Goal: Find specific fact: Find specific fact

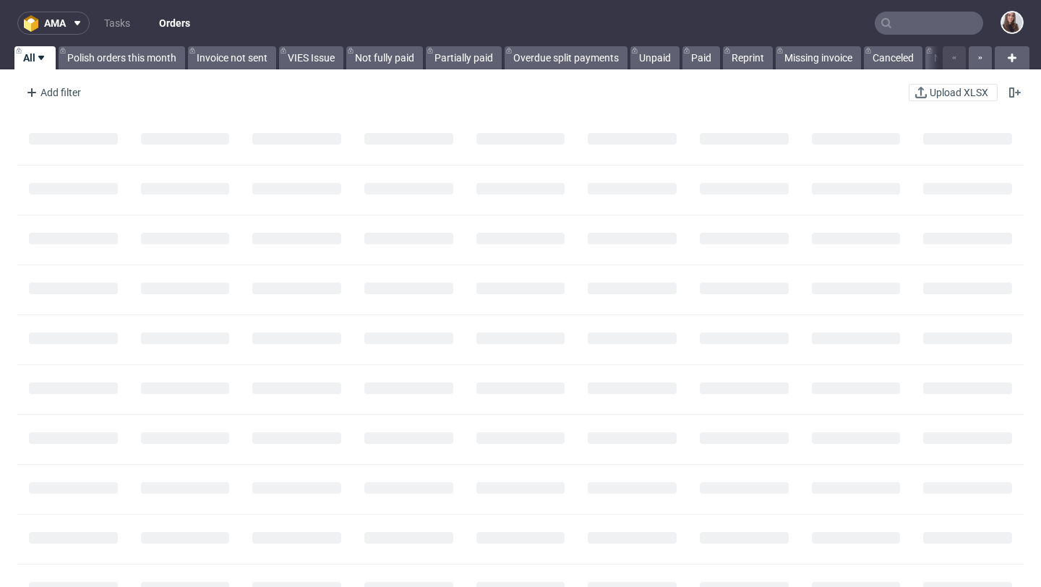
click at [888, 23] on input "text" at bounding box center [928, 23] width 108 height 23
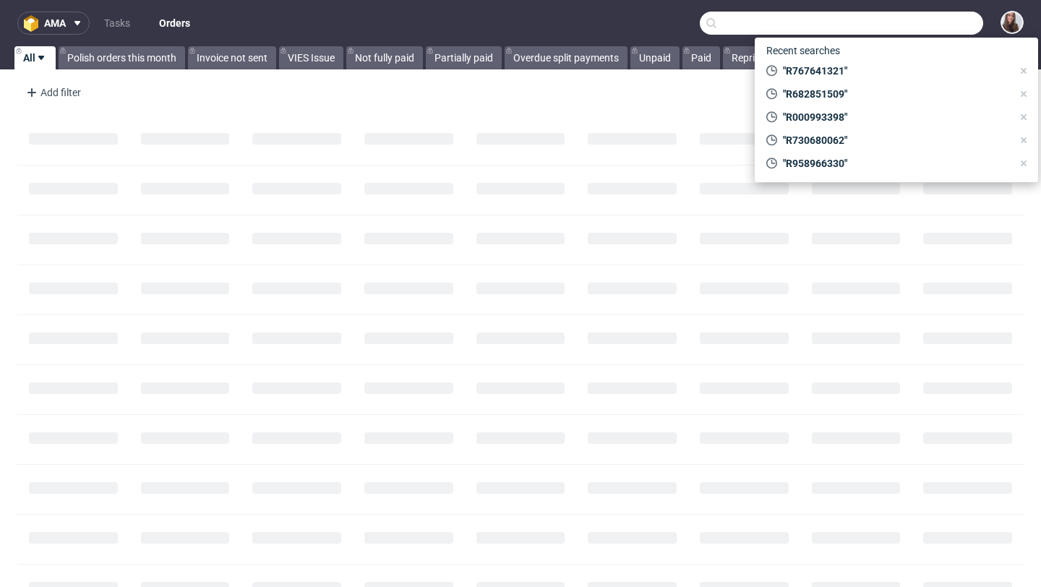
paste input "R118116289"
type input "R118116289"
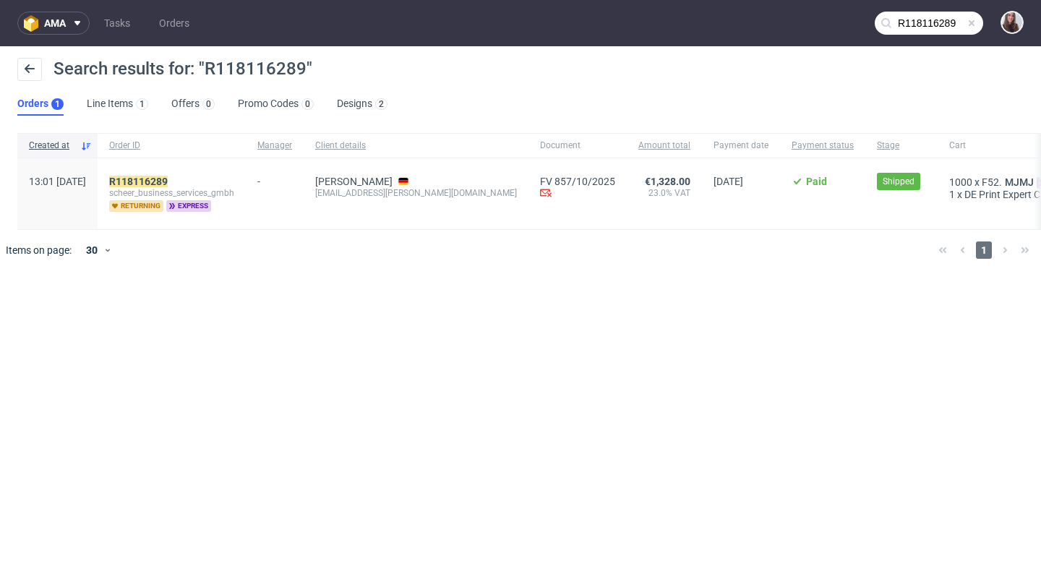
click at [203, 174] on div "R118116289 scheer_business_services_gmbh returning express" at bounding box center [172, 193] width 148 height 71
click at [168, 184] on mark "R118116289" at bounding box center [138, 182] width 59 height 12
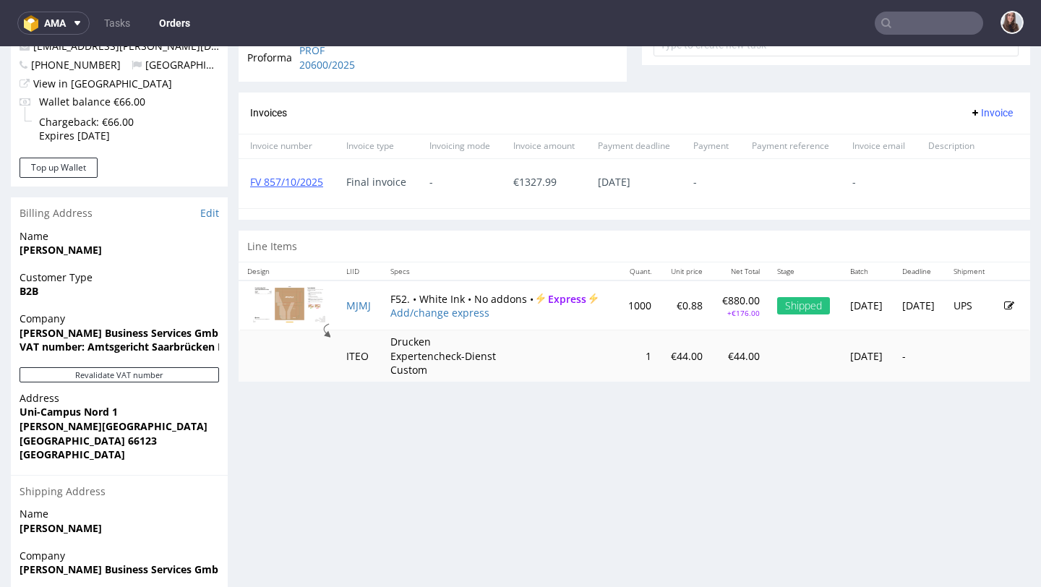
scroll to position [577, 0]
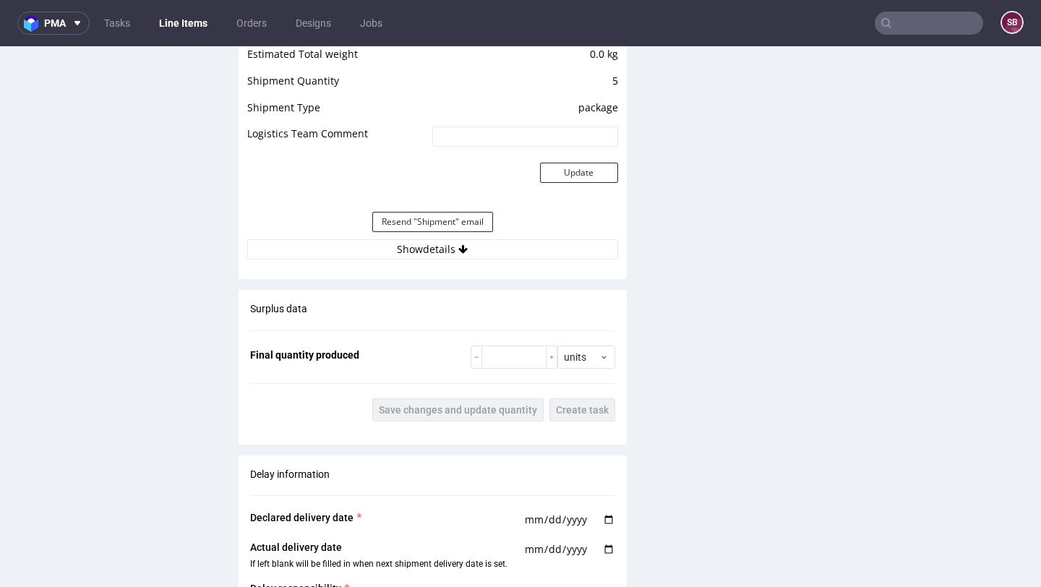
scroll to position [1587, 0]
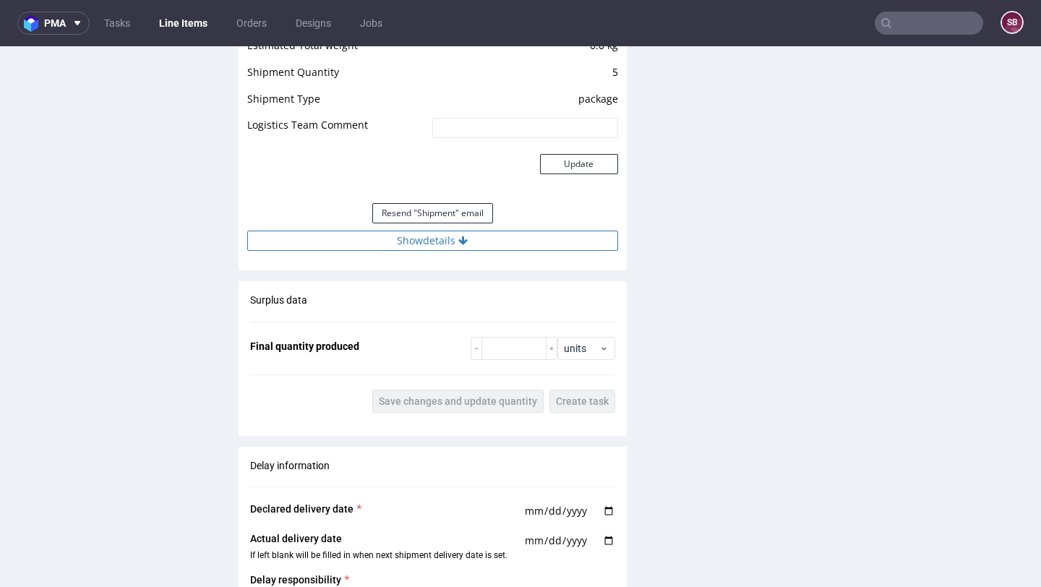
click at [460, 242] on icon at bounding box center [462, 241] width 9 height 10
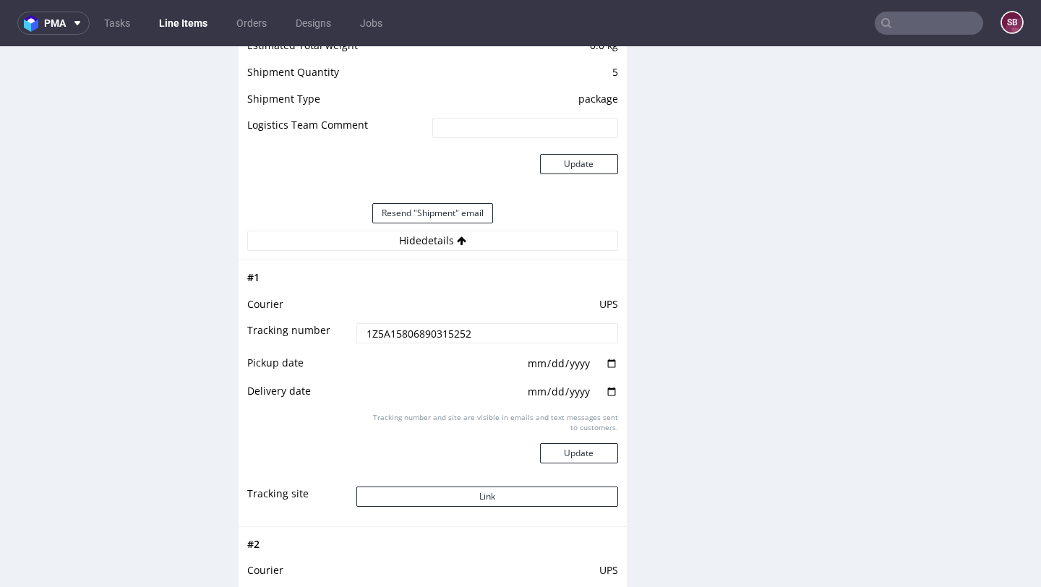
drag, startPoint x: 512, startPoint y: 335, endPoint x: 329, endPoint y: 330, distance: 182.9
click at [329, 330] on tr "Tracking number 1Z5A15806890315252" at bounding box center [432, 338] width 371 height 33
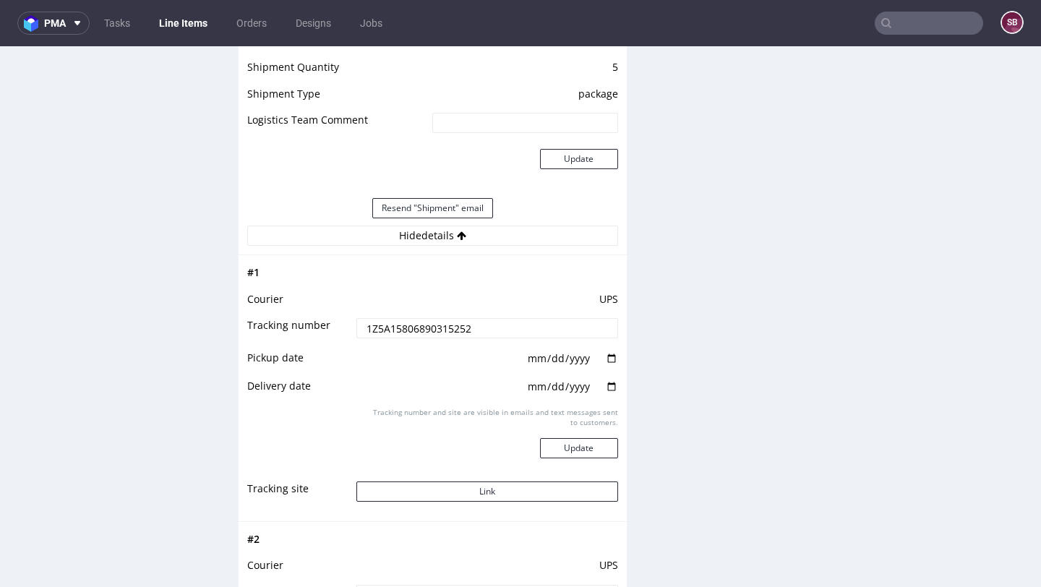
scroll to position [1595, 0]
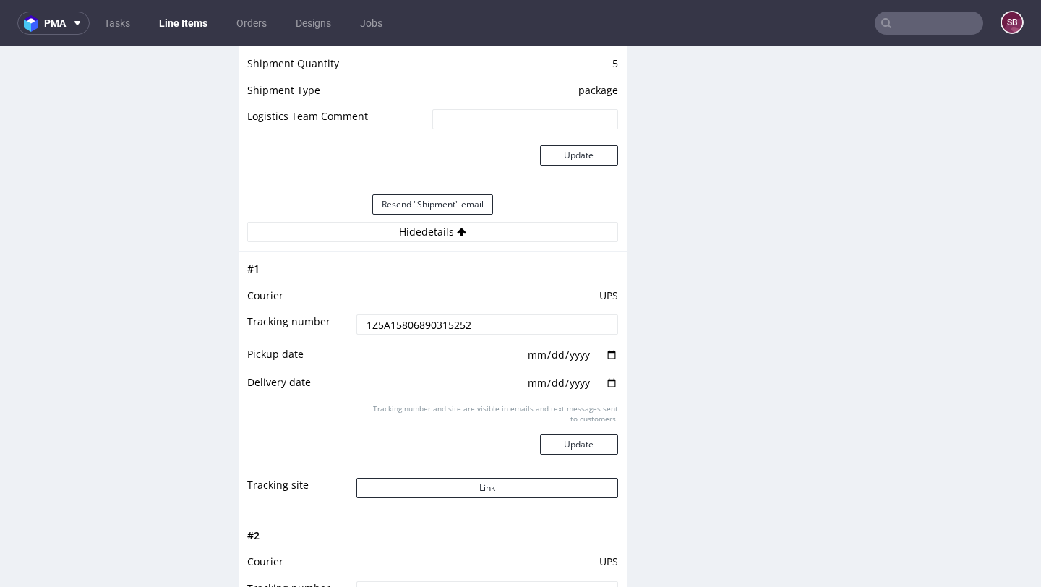
click at [486, 335] on td "1Z5A15806890315252" at bounding box center [485, 329] width 264 height 33
drag, startPoint x: 485, startPoint y: 329, endPoint x: 345, endPoint y: 329, distance: 139.5
click at [345, 329] on tr "Tracking number 1Z5A15806890315252" at bounding box center [432, 329] width 371 height 33
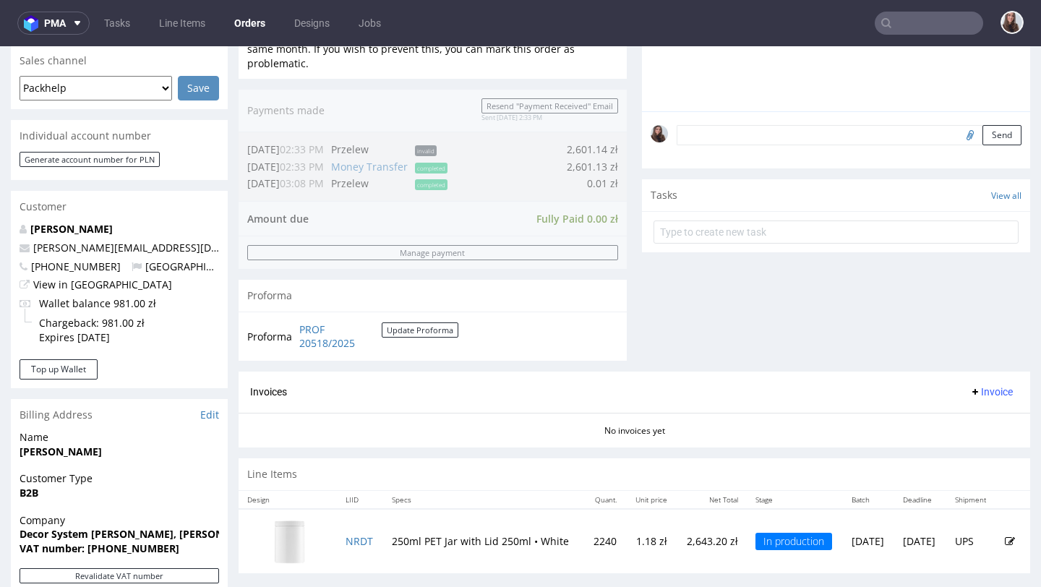
scroll to position [386, 0]
drag, startPoint x: 105, startPoint y: 265, endPoint x: 31, endPoint y: 270, distance: 73.9
click at [31, 270] on p "+48538180660 Poland" at bounding box center [119, 266] width 199 height 14
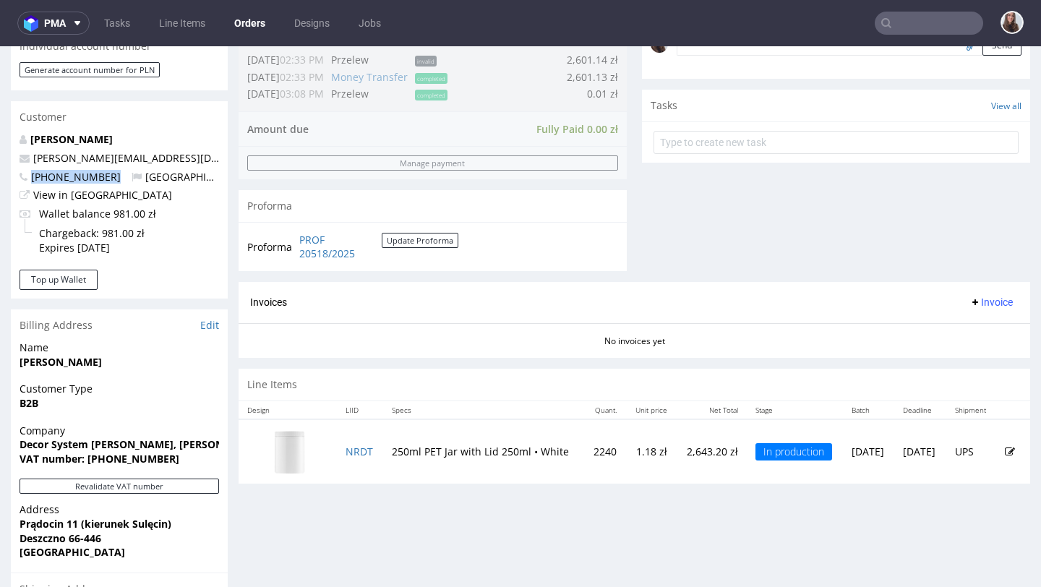
scroll to position [468, 0]
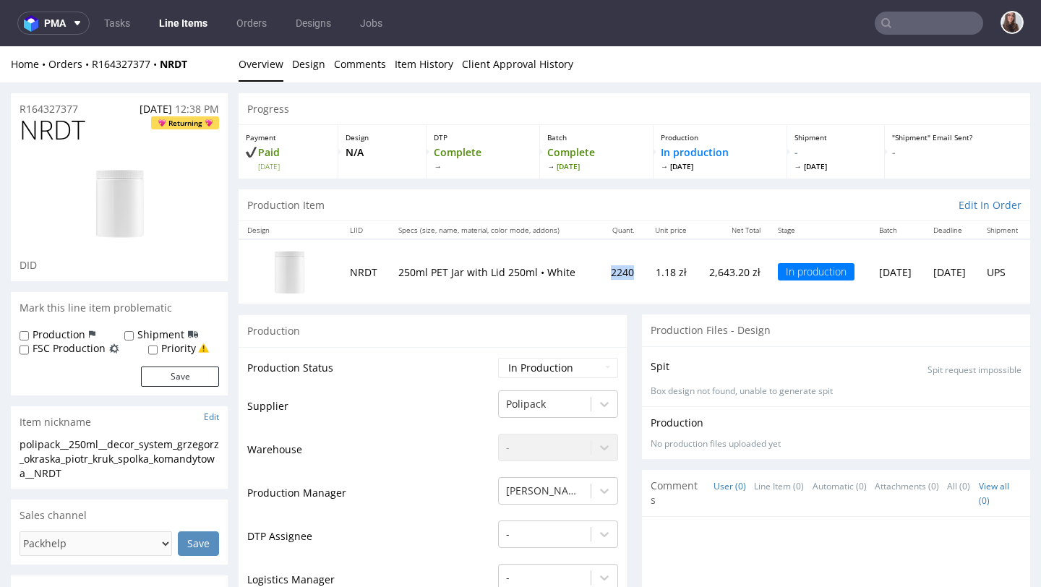
drag, startPoint x: 606, startPoint y: 274, endPoint x: 565, endPoint y: 274, distance: 40.5
click at [565, 274] on tr "NRDT 250ml PET Jar with Lid 250ml • White 2240 1.18 zł 2,643.20 zł In productio…" at bounding box center [633, 271] width 791 height 64
copy tr "250ml PET Jar with Lid 250ml • White 2240"
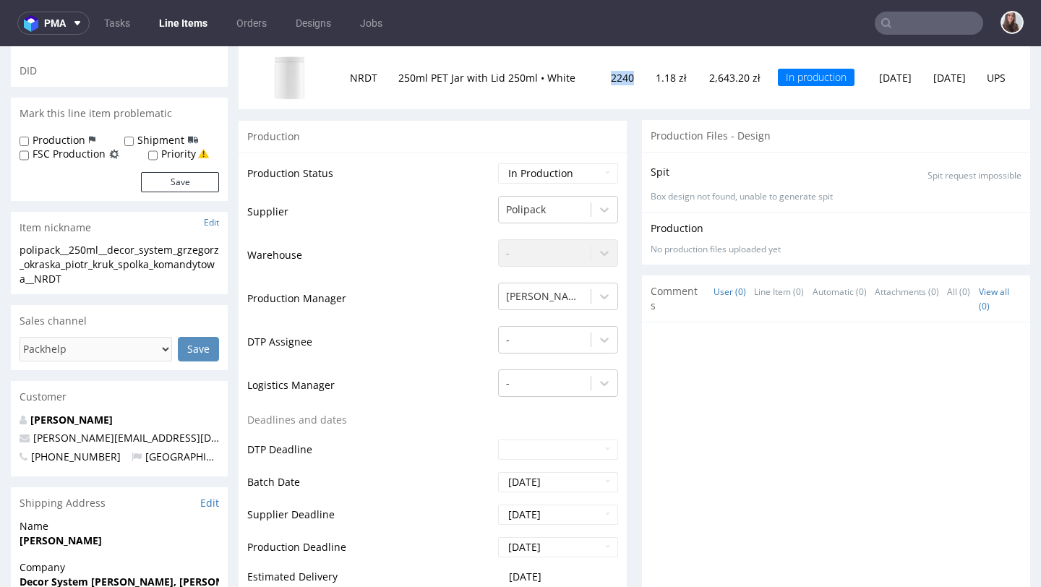
scroll to position [198, 0]
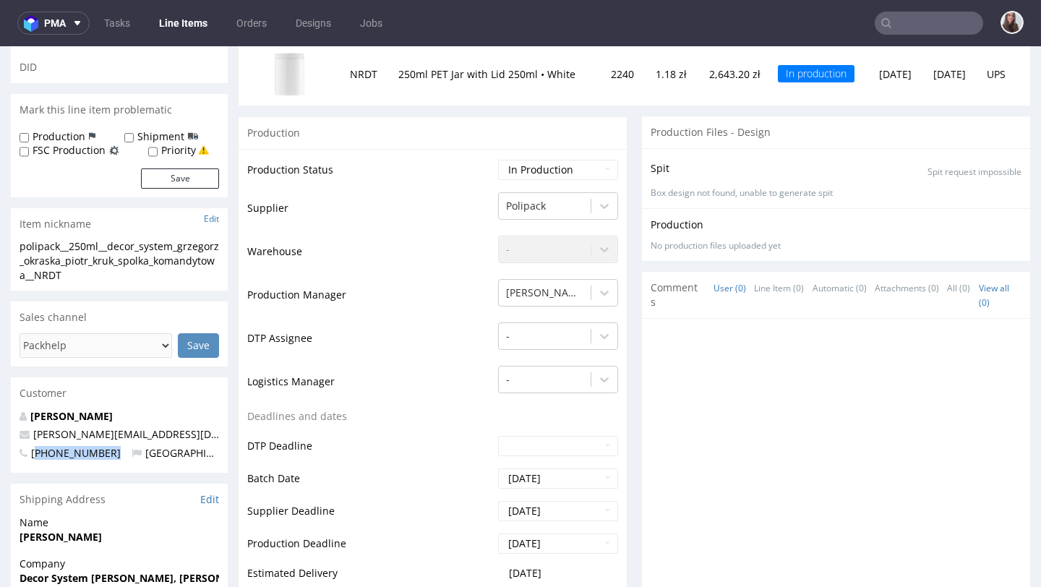
drag, startPoint x: 105, startPoint y: 458, endPoint x: 38, endPoint y: 455, distance: 68.0
click at [38, 455] on p "+48538180660 Poland" at bounding box center [119, 453] width 199 height 14
copy span "48538180660"
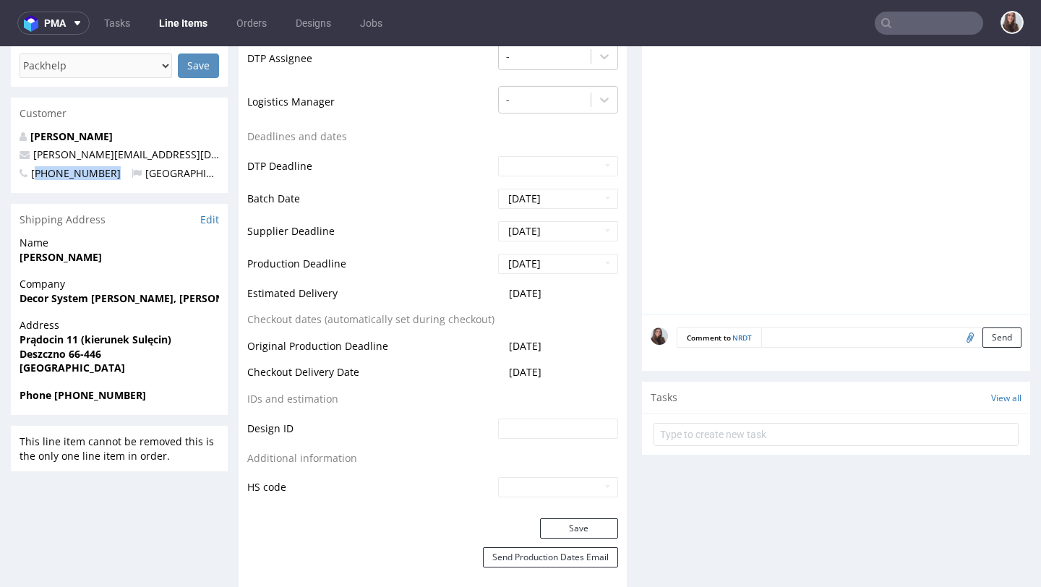
scroll to position [480, 0]
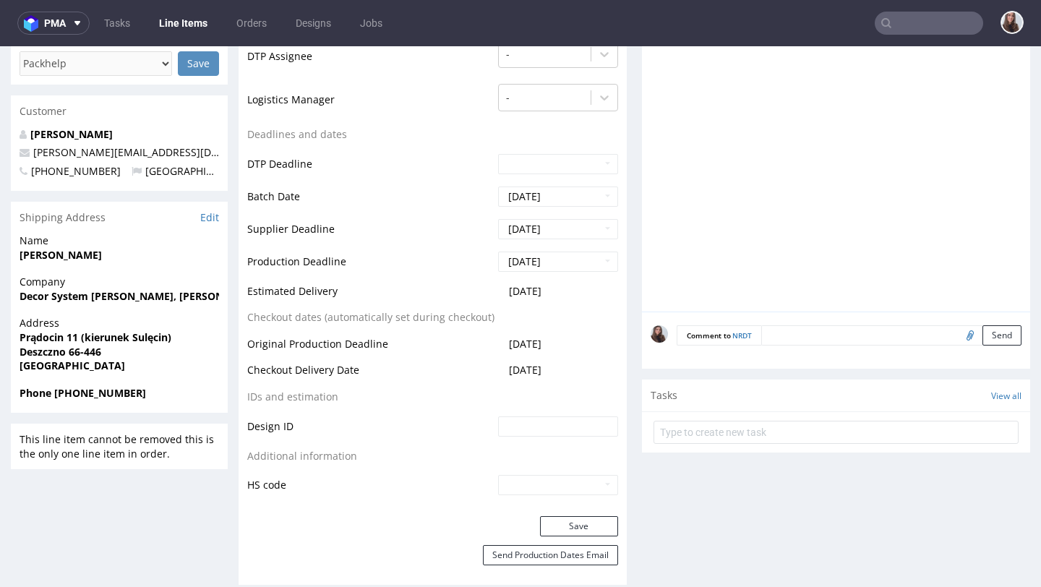
click at [199, 158] on p "wojciechowska.k@decorsystem.pl" at bounding box center [119, 152] width 199 height 14
drag, startPoint x: 202, startPoint y: 154, endPoint x: 28, endPoint y: 153, distance: 173.4
click at [28, 153] on p "wojciechowska.k@decorsystem.pl" at bounding box center [119, 152] width 199 height 14
copy span "wojciechowska.k@decorsystem.pl"
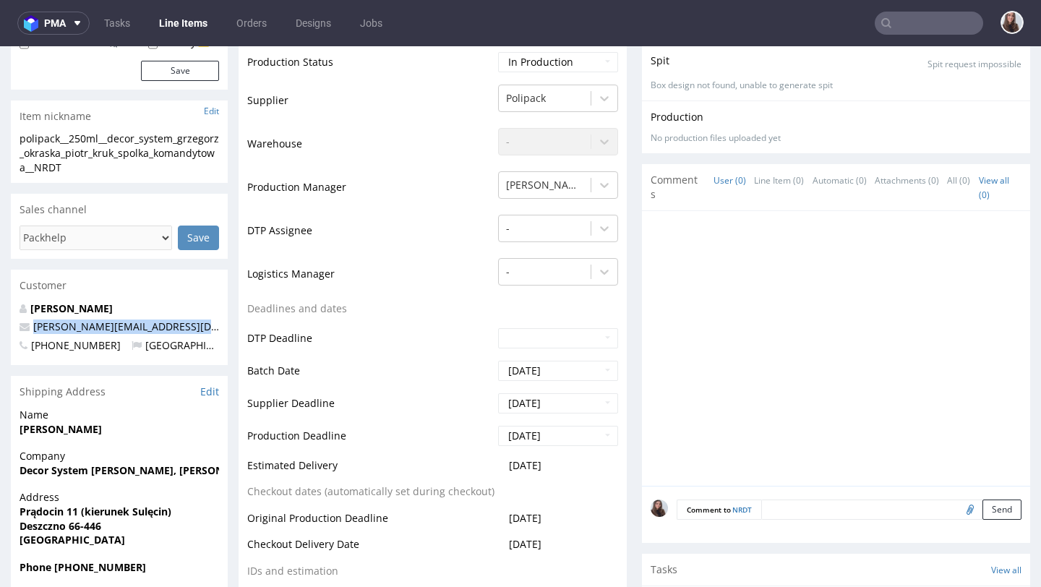
scroll to position [0, 0]
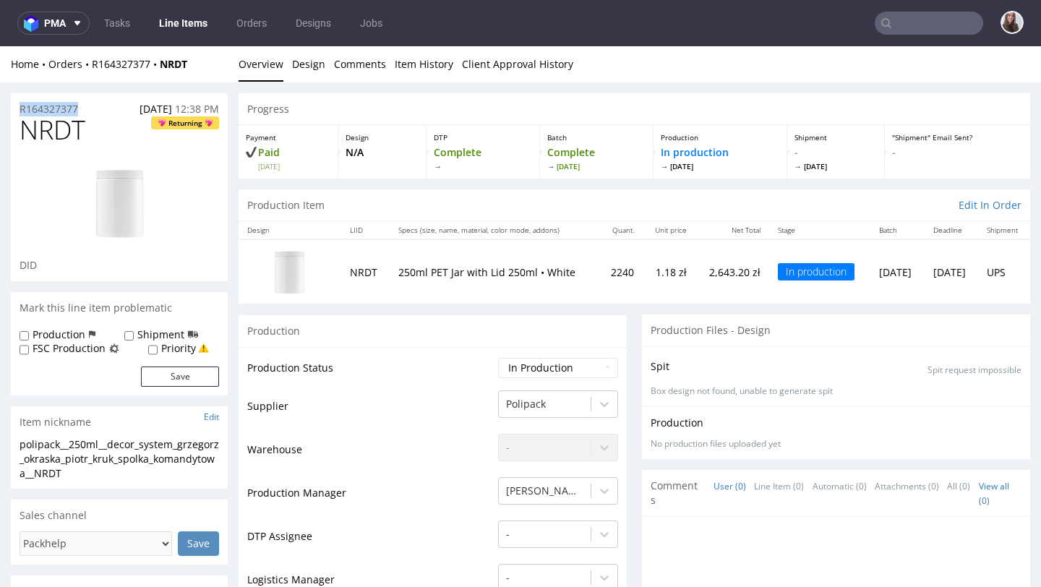
drag, startPoint x: 70, startPoint y: 109, endPoint x: 12, endPoint y: 108, distance: 58.5
click at [12, 108] on div "R164327377 23.09.2025 12:38 PM" at bounding box center [119, 104] width 217 height 23
copy p "R164327377"
